Goal: Check status

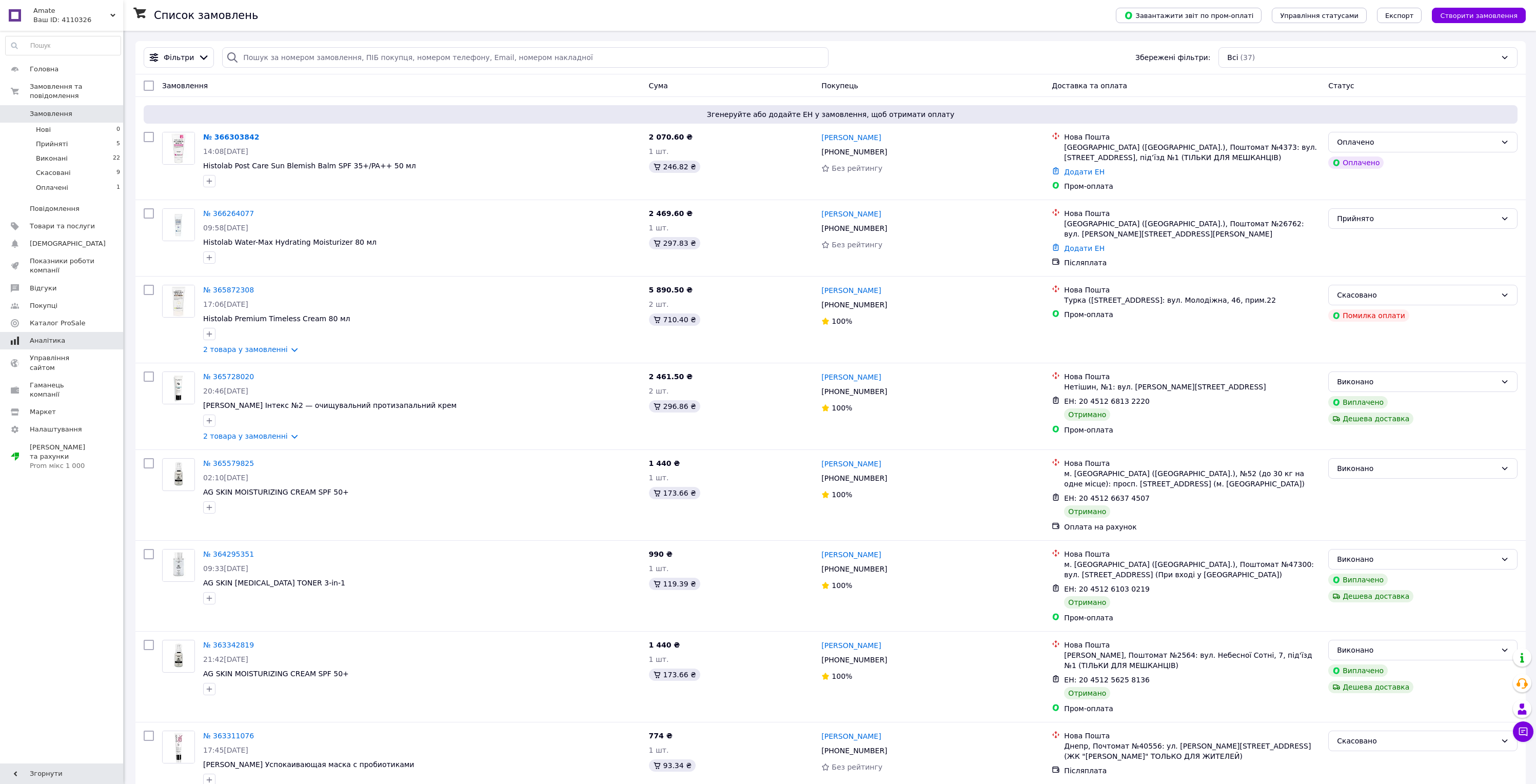
click at [67, 334] on link "Аналітика" at bounding box center [63, 340] width 126 height 17
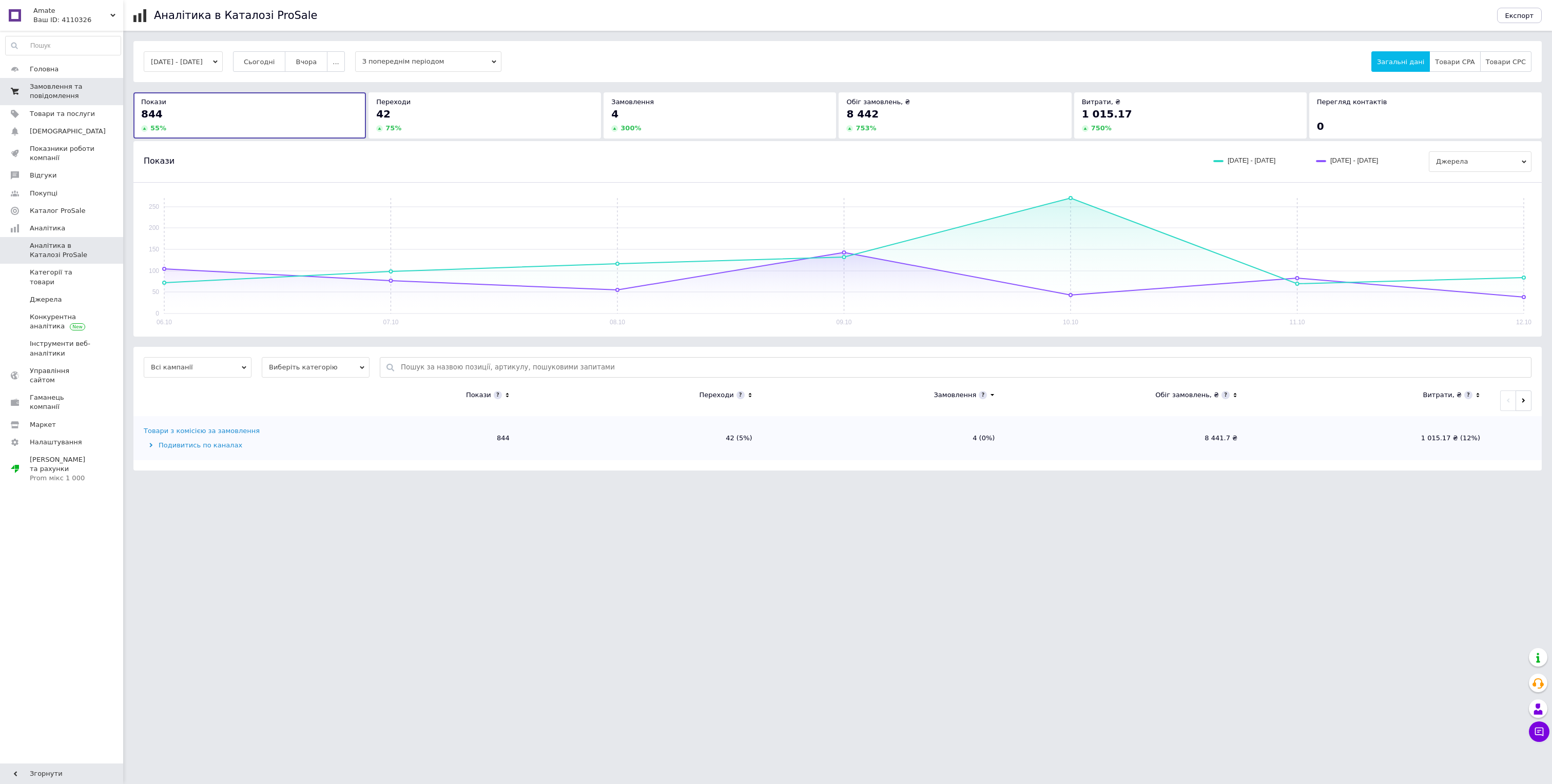
click at [66, 99] on span "Замовлення та повідомлення" at bounding box center [62, 91] width 65 height 19
